Goal: Task Accomplishment & Management: Use online tool/utility

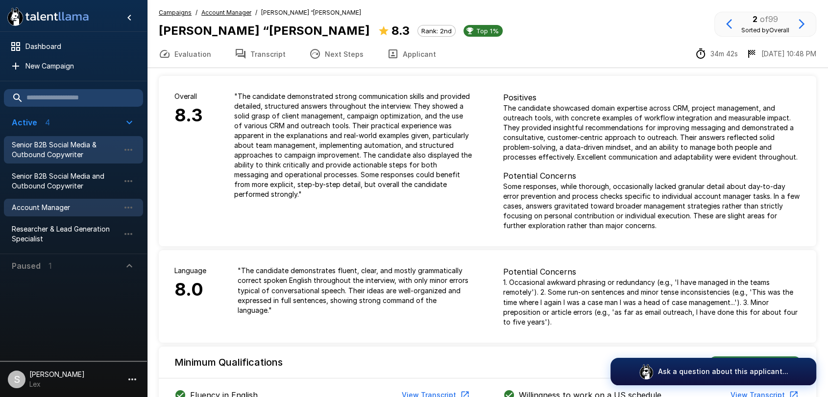
click at [49, 153] on span "Senior B2B Social Media & Outbound Copywriter" at bounding box center [66, 150] width 108 height 20
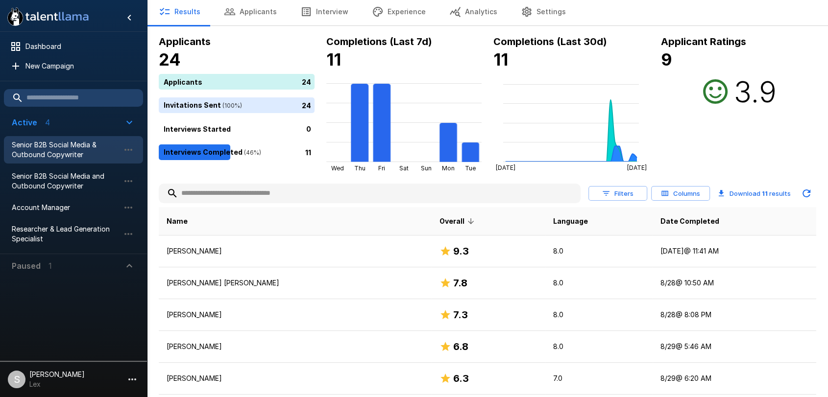
scroll to position [48, 0]
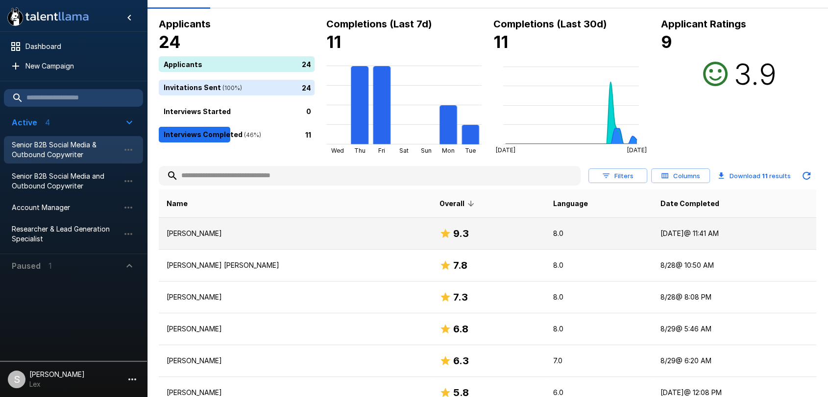
click at [204, 237] on p "[PERSON_NAME]" at bounding box center [295, 234] width 257 height 10
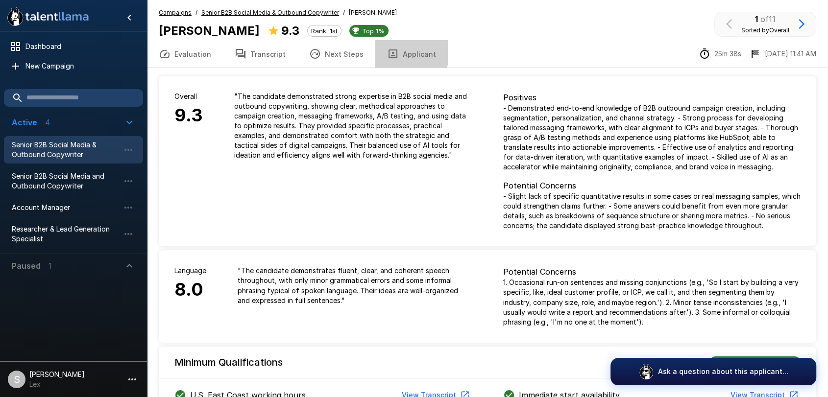
click at [403, 51] on button "Applicant" at bounding box center [411, 53] width 73 height 27
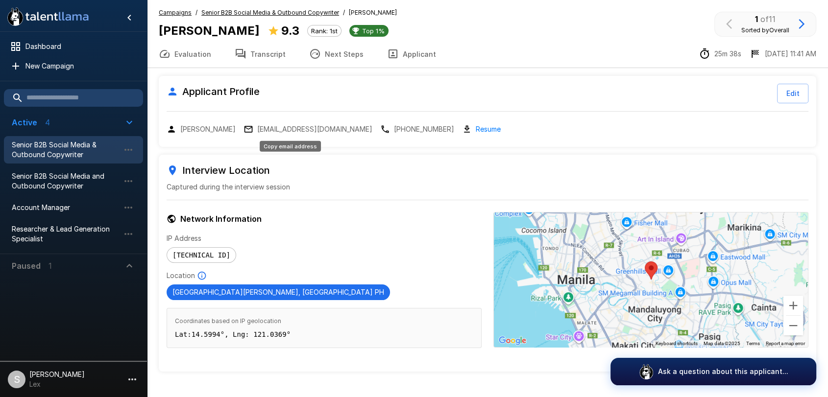
click at [303, 128] on p "[EMAIL_ADDRESS][DOMAIN_NAME]" at bounding box center [314, 129] width 115 height 10
